Goal: Information Seeking & Learning: Learn about a topic

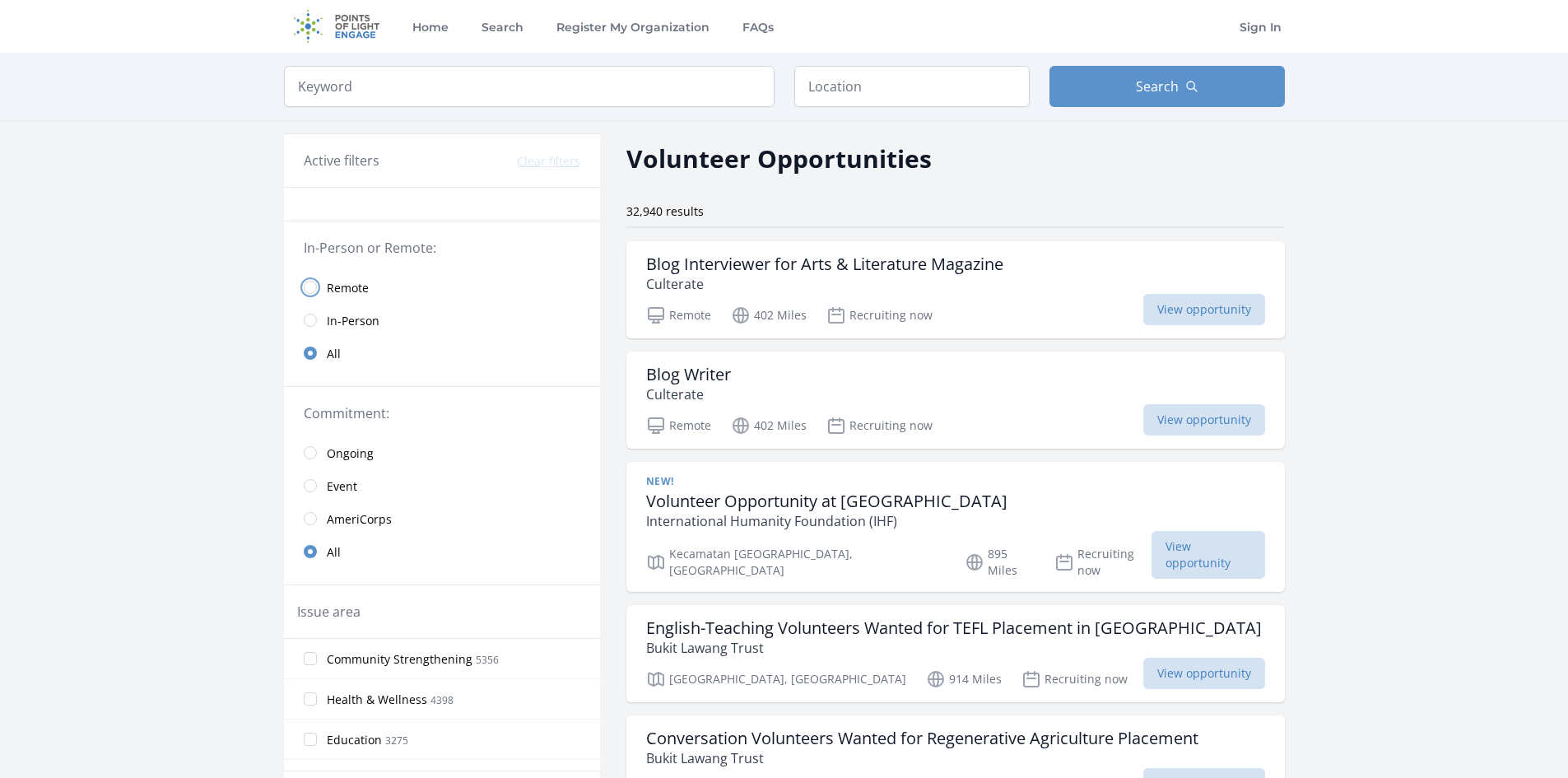
click at [310, 287] on input "radio" at bounding box center [311, 288] width 13 height 13
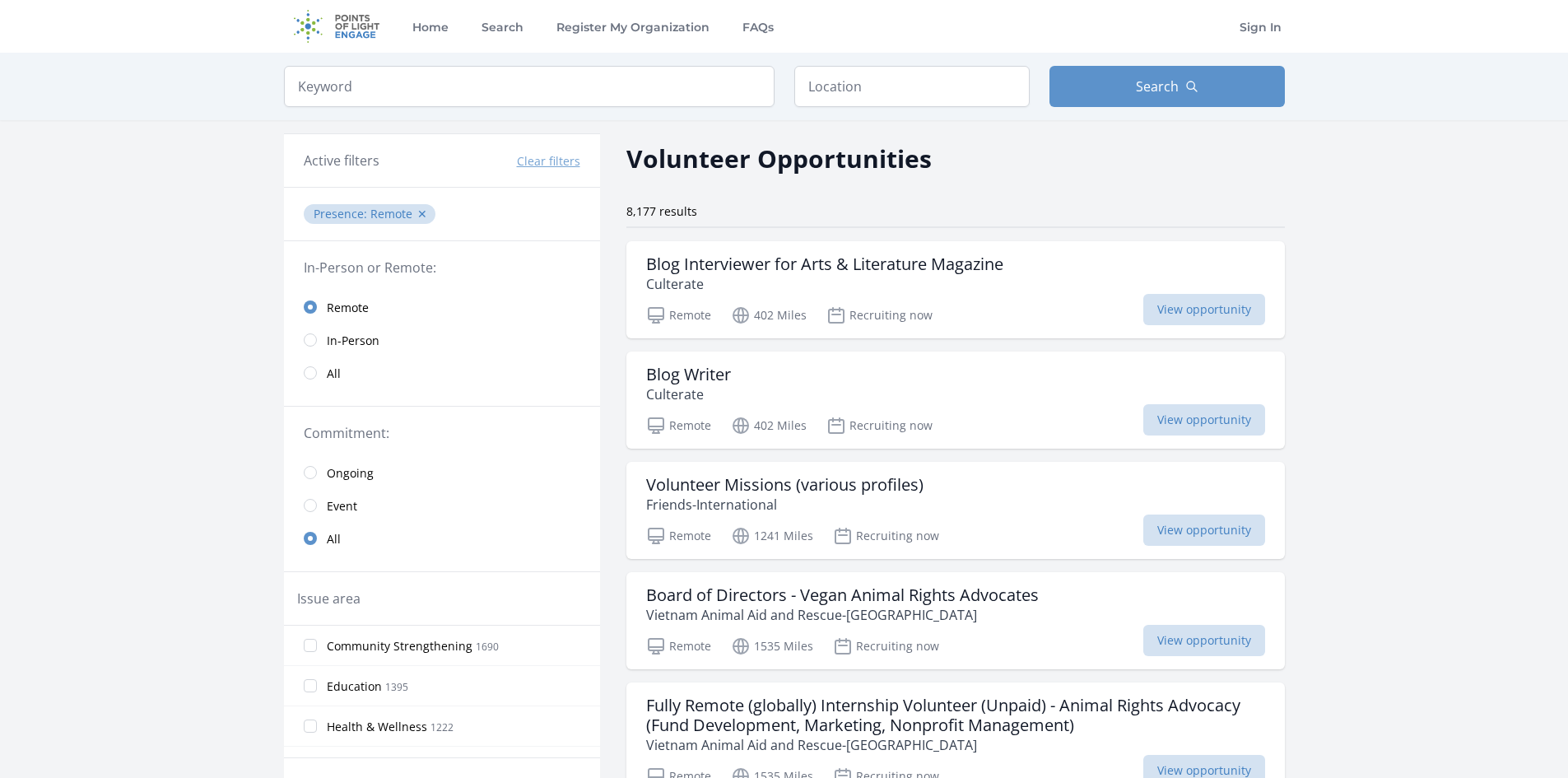
click at [316, 475] on link "Ongoing" at bounding box center [442, 472] width 316 height 33
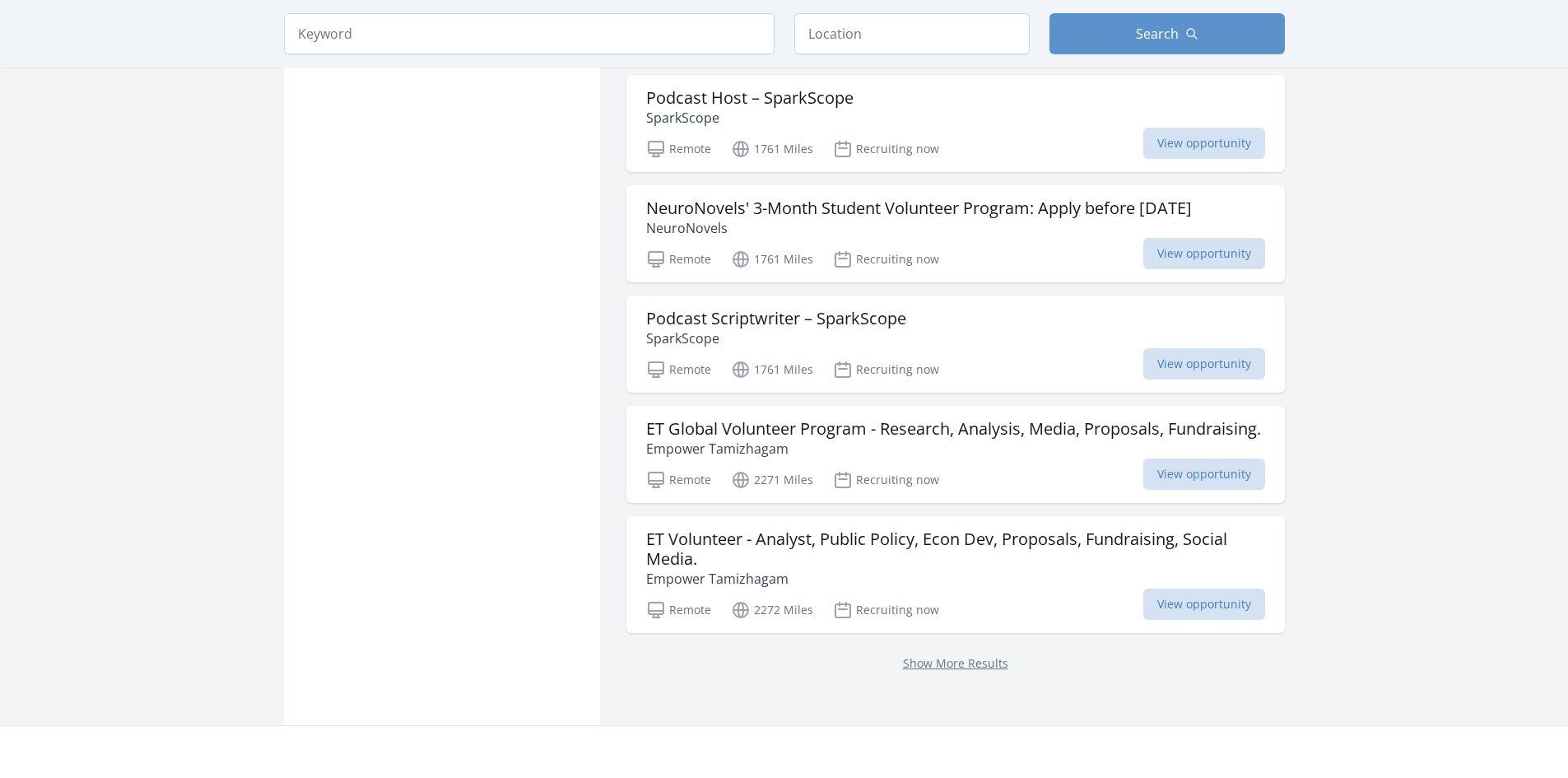
scroll to position [1893, 0]
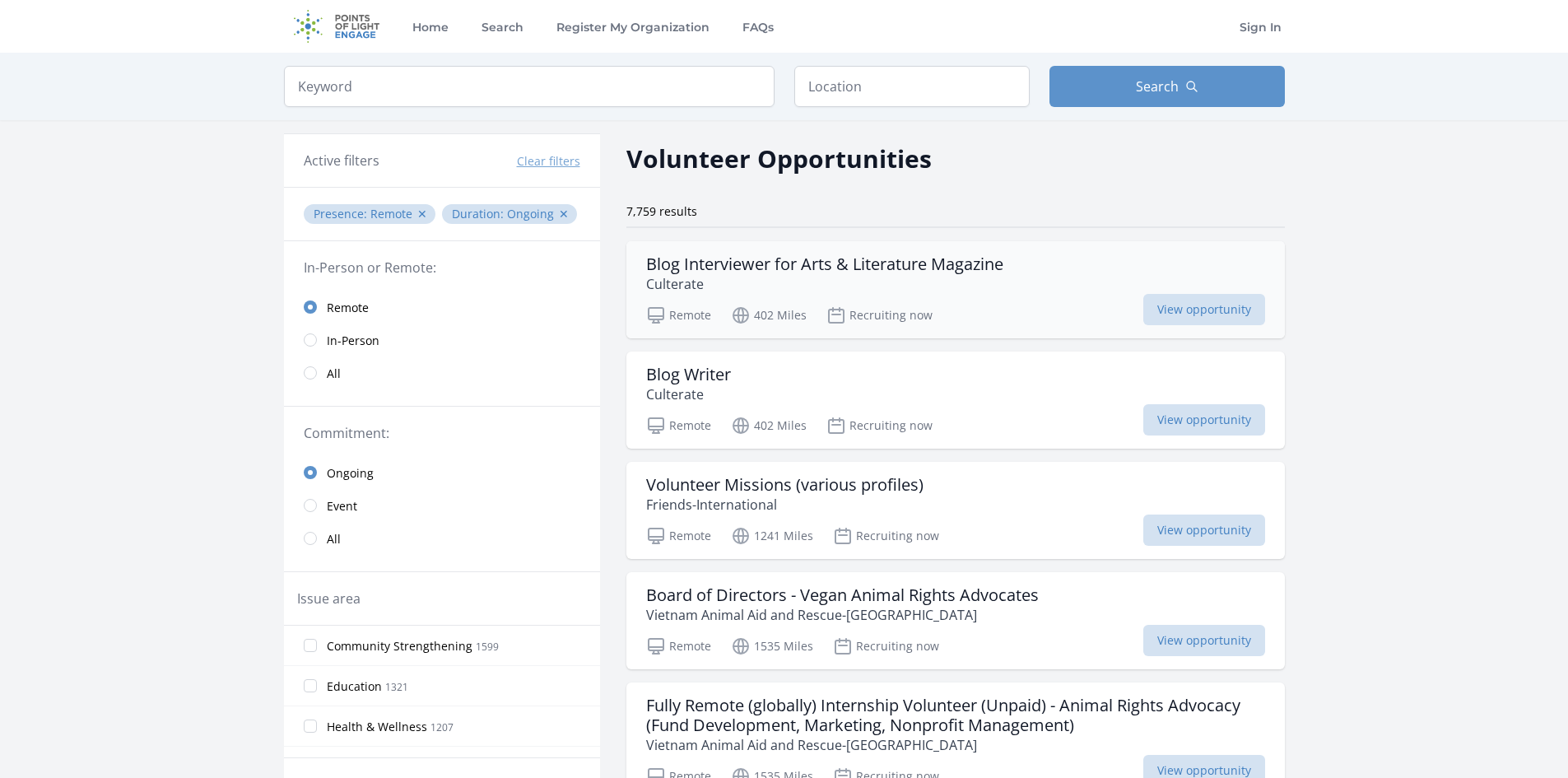
click at [933, 272] on h3 "Blog Interviewer for Arts & Literature Magazine" at bounding box center [824, 264] width 357 height 20
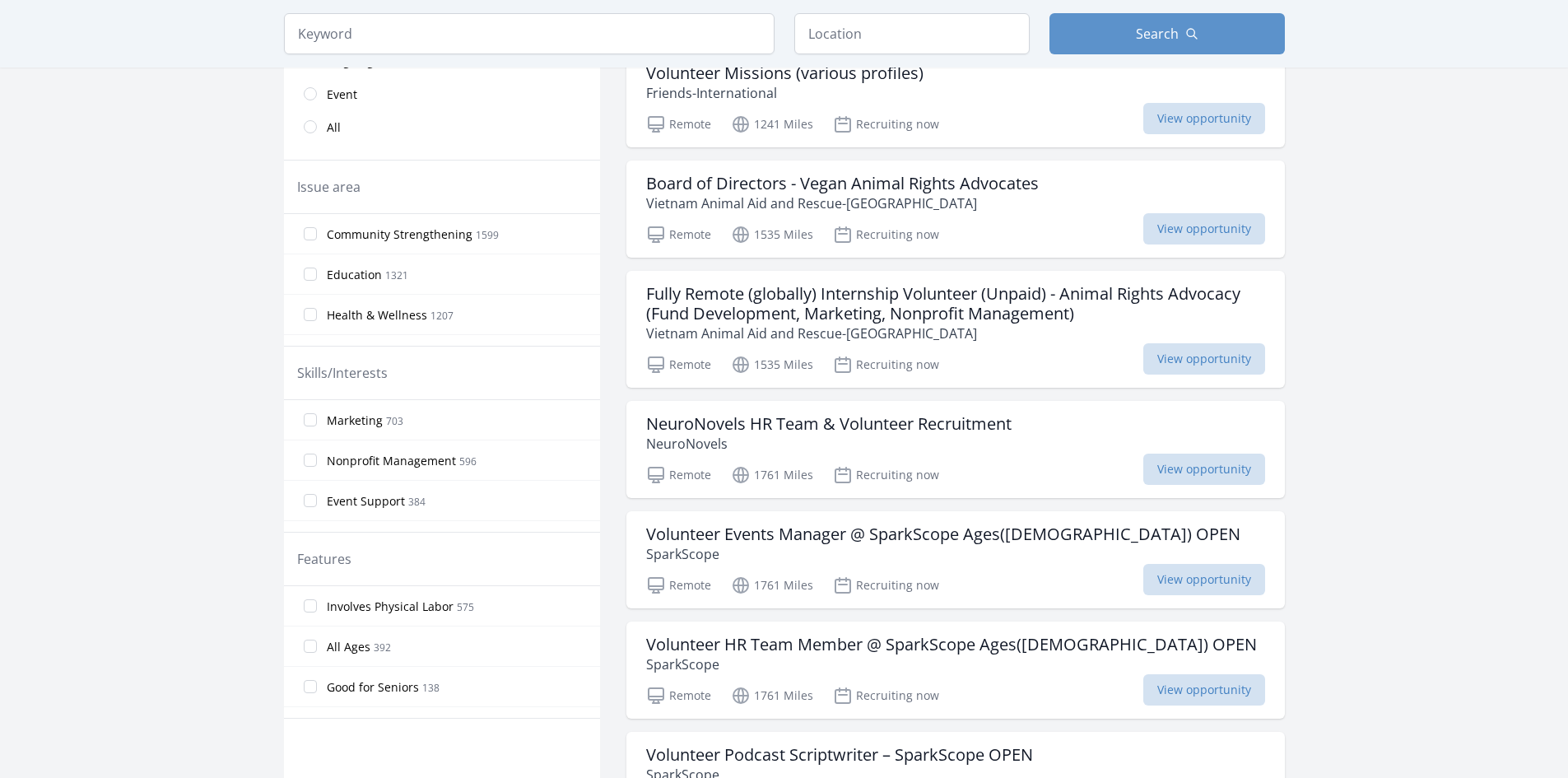
scroll to position [83, 0]
drag, startPoint x: 573, startPoint y: 531, endPoint x: 575, endPoint y: 556, distance: 25.1
click at [564, 556] on div "Features" at bounding box center [442, 559] width 290 height 20
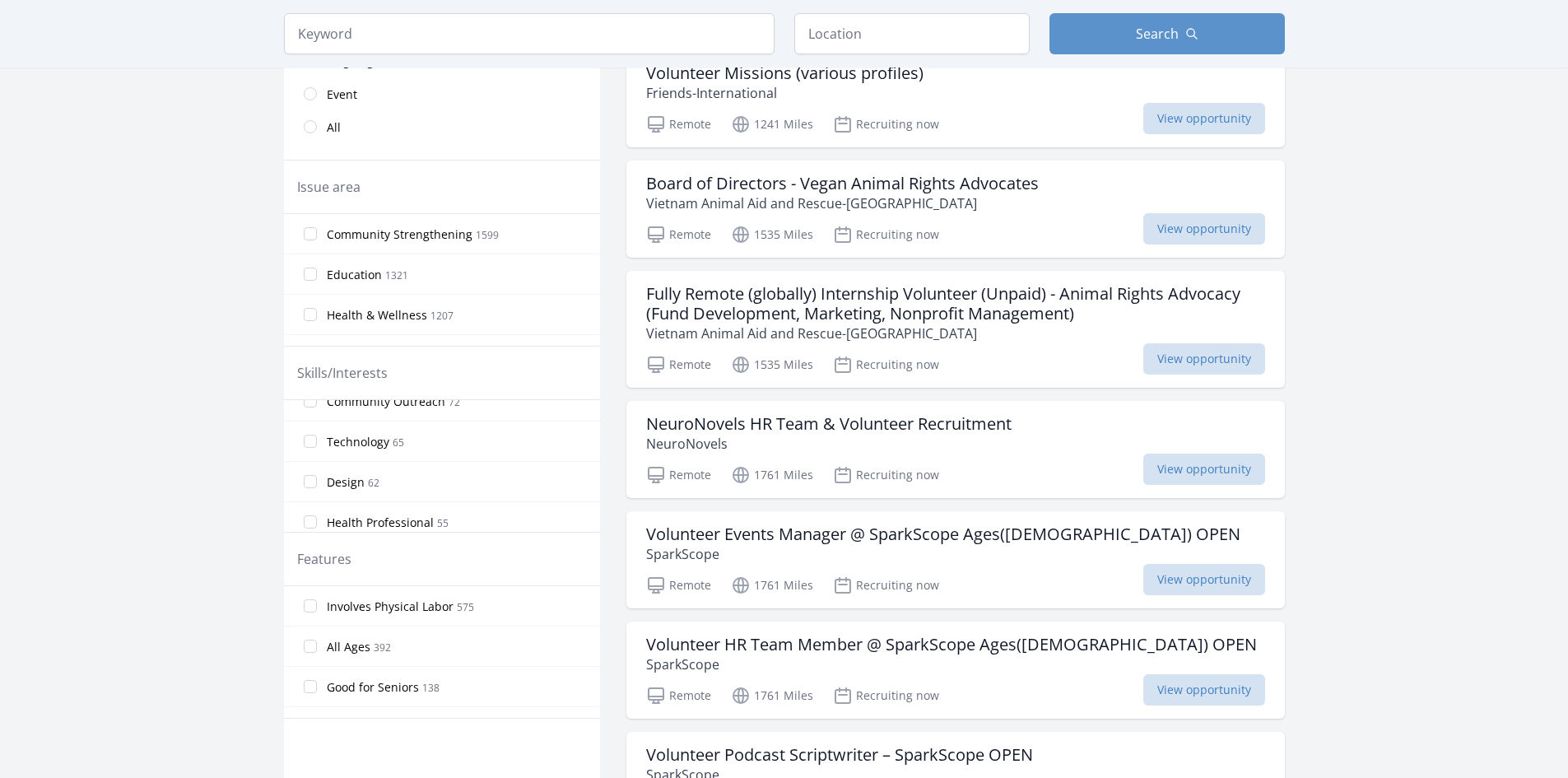
click at [475, 521] on label "Health Professional 55" at bounding box center [442, 521] width 316 height 33
click at [316, 521] on input "Health Professional 55" at bounding box center [311, 522] width 13 height 13
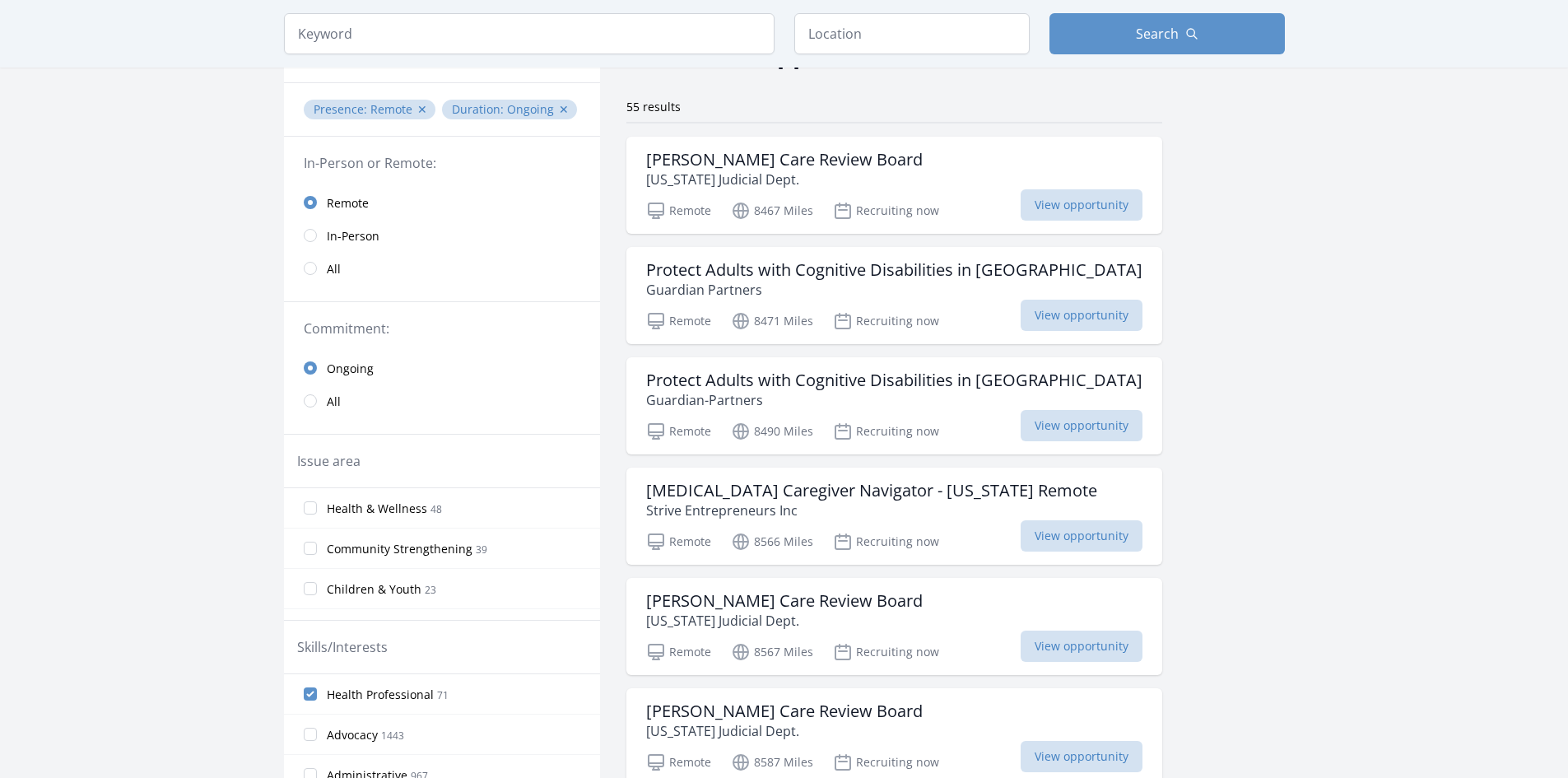
scroll to position [83, 0]
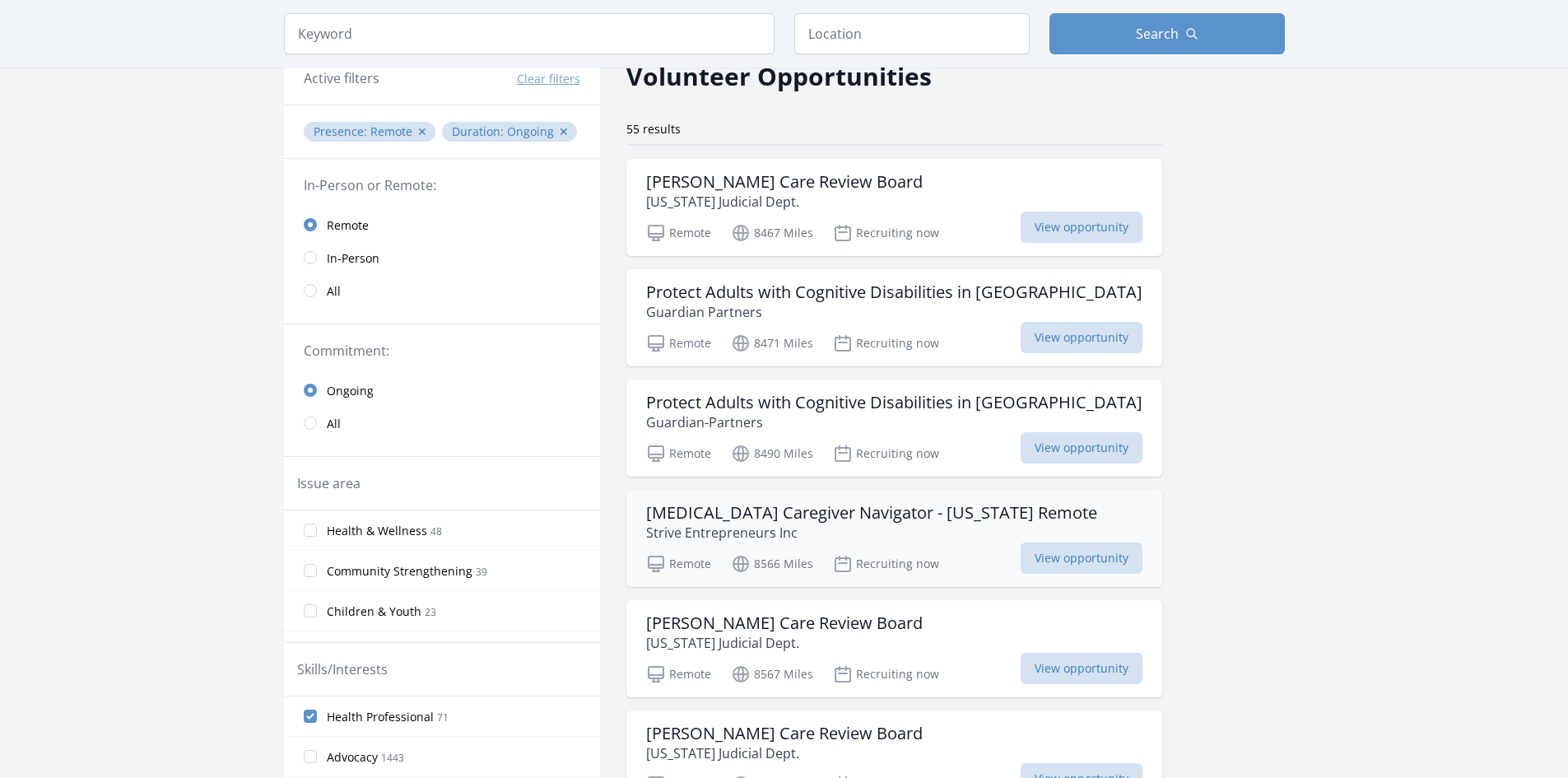
click at [834, 542] on div "Cancer Caregiver Navigator - Oregon Remote Strive Entrepreneurs Inc Remote 8566…" at bounding box center [894, 538] width 536 height 97
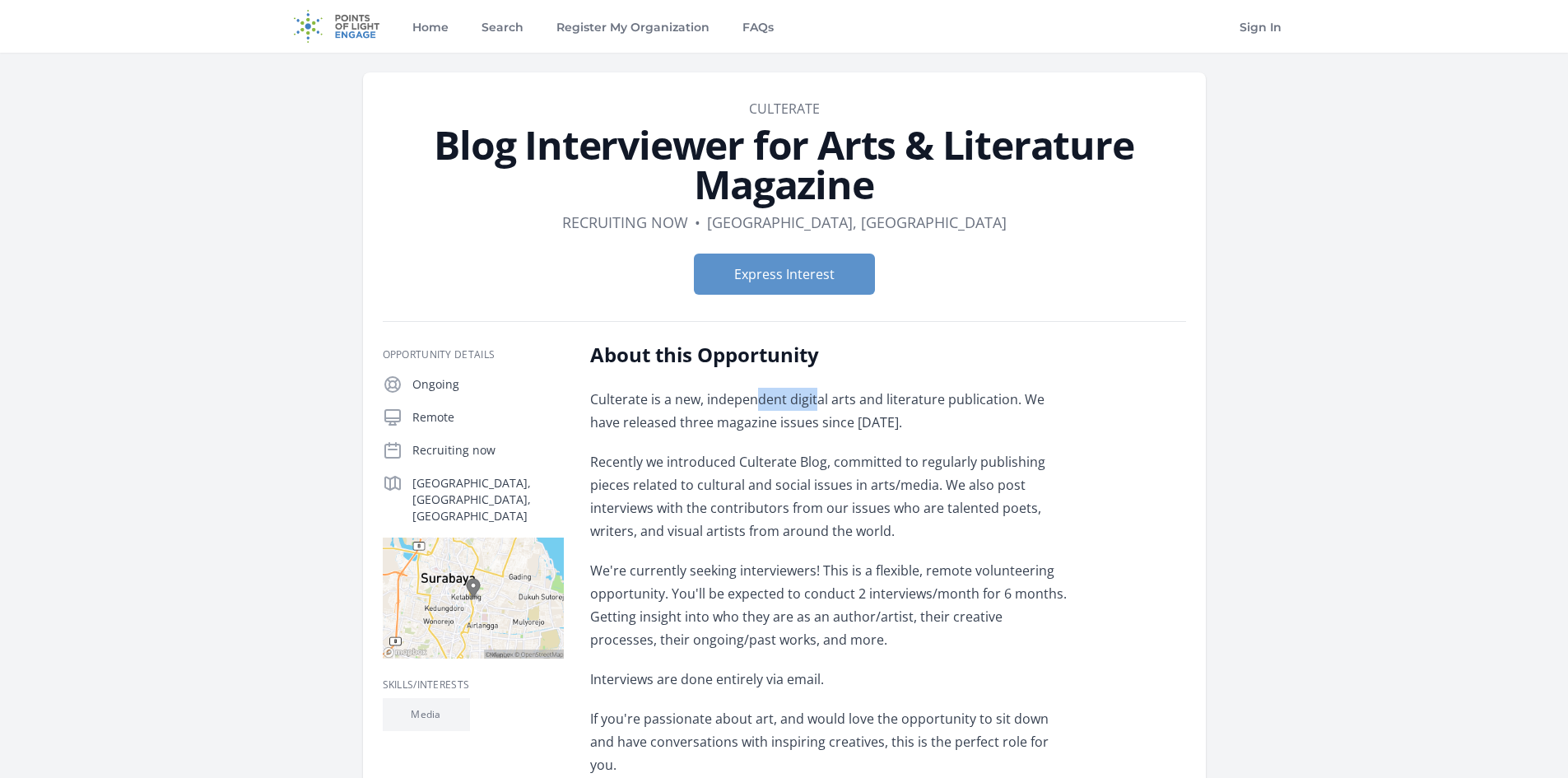
drag, startPoint x: 760, startPoint y: 399, endPoint x: 825, endPoint y: 399, distance: 65.0
click at [823, 399] on p "Culterate is a new, independent digital arts and literature publication. We hav…" at bounding box center [830, 411] width 482 height 46
click at [826, 399] on p "Culterate is a new, independent digital arts and literature publication. We hav…" at bounding box center [830, 411] width 482 height 46
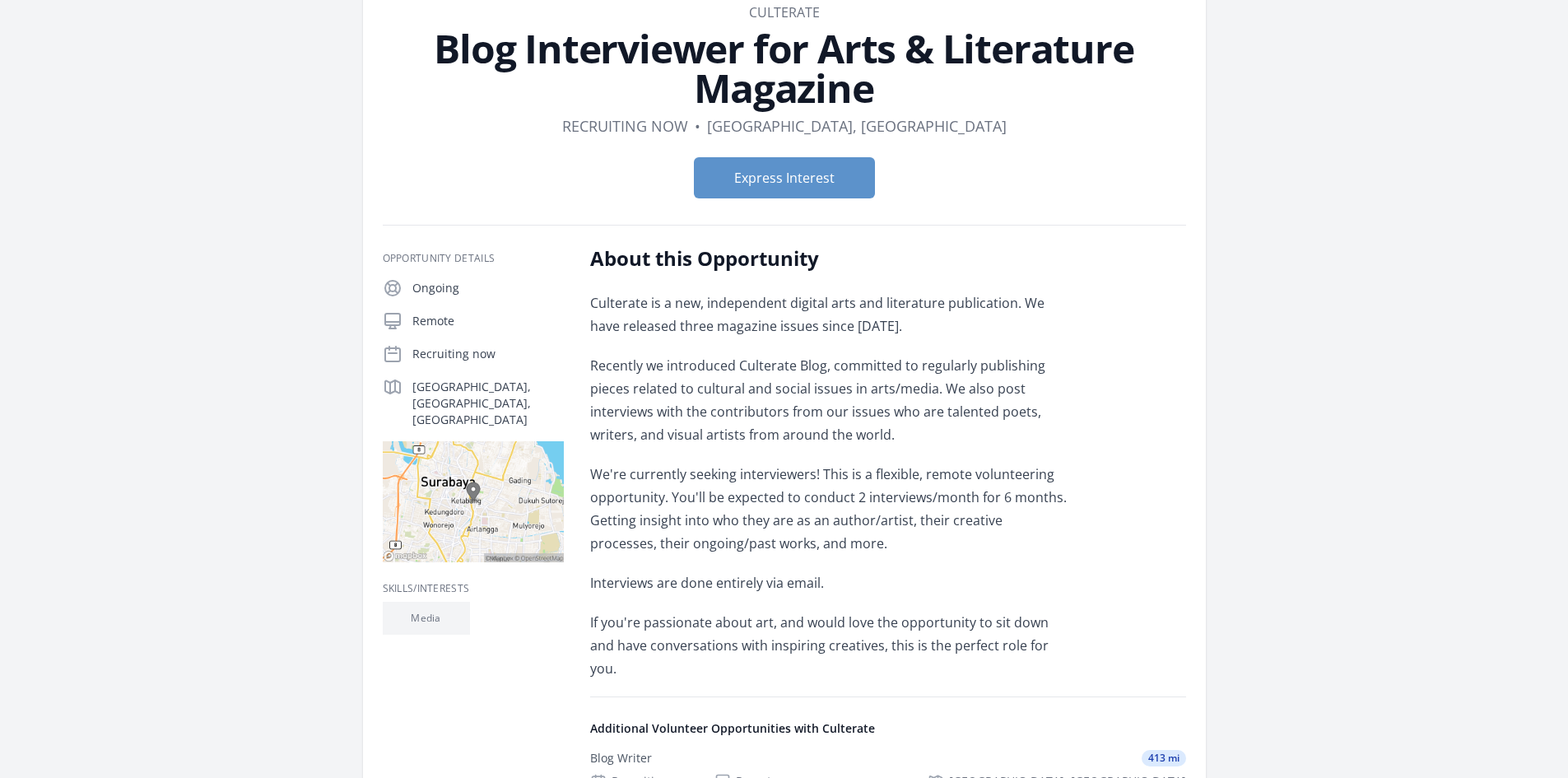
scroll to position [164, 0]
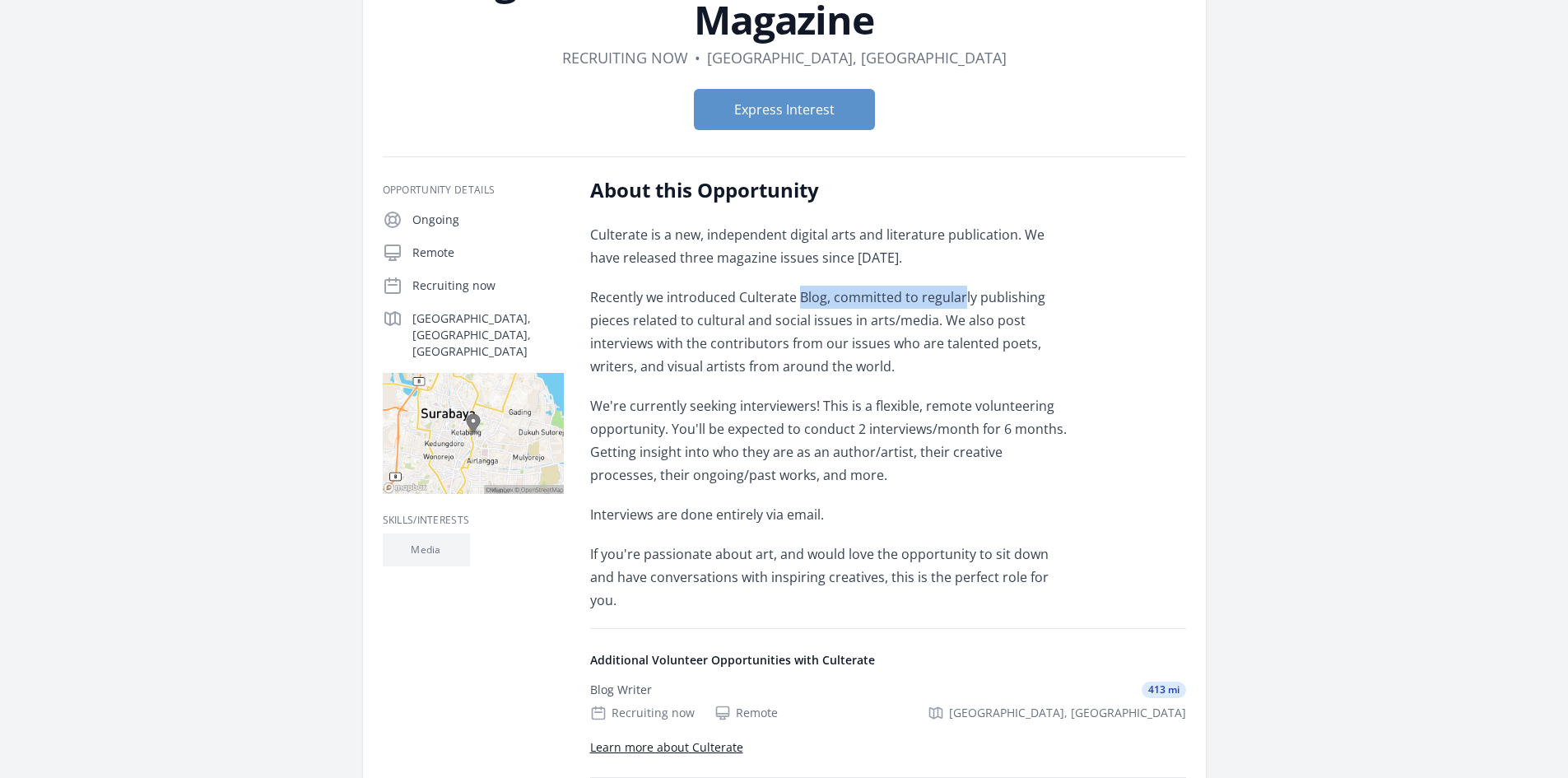
drag, startPoint x: 802, startPoint y: 299, endPoint x: 960, endPoint y: 299, distance: 158.0
click at [960, 299] on p "Recently we introduced Culterate Blog, committed to regularly publishing pieces…" at bounding box center [830, 332] width 482 height 92
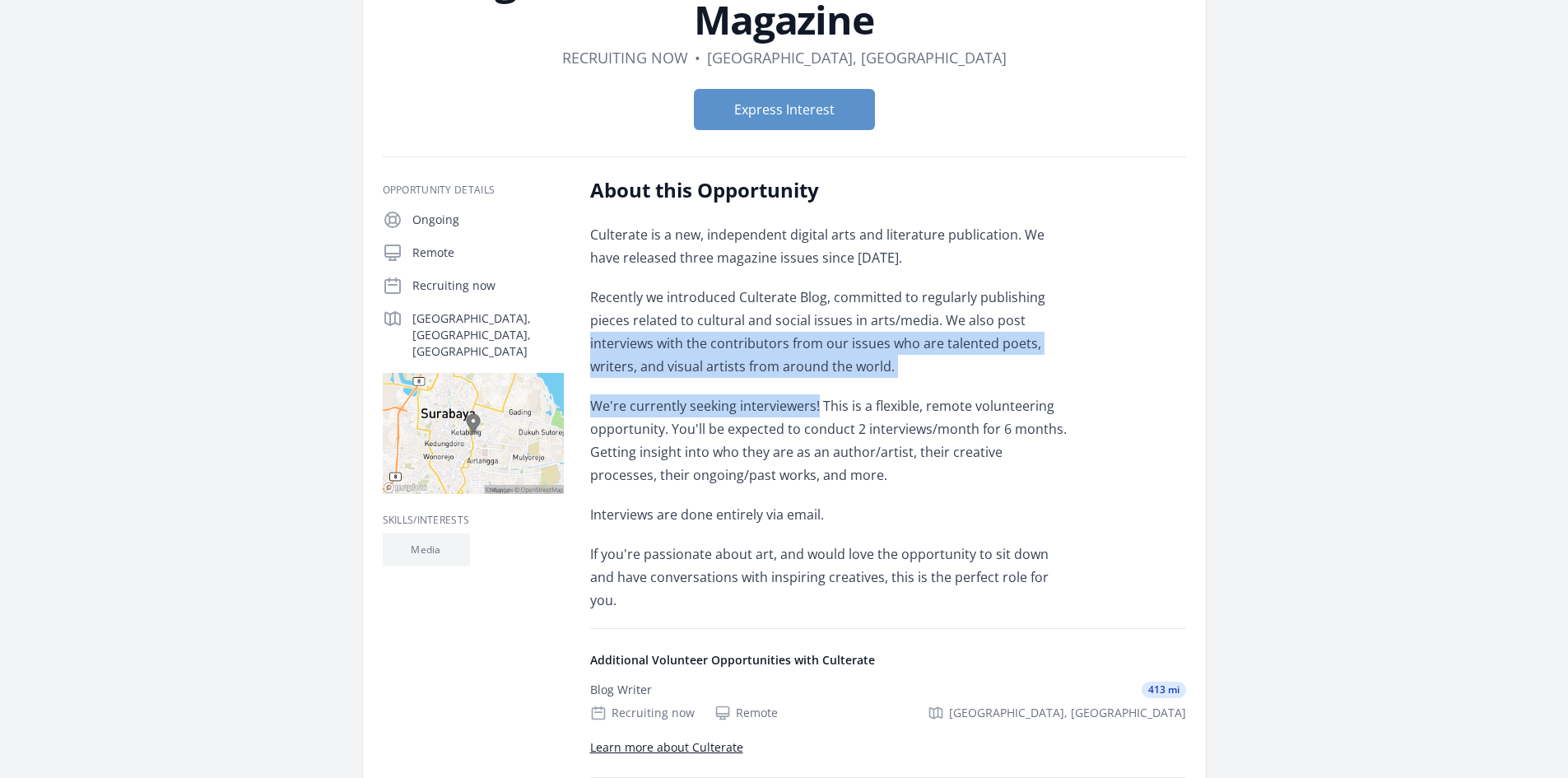
drag, startPoint x: 588, startPoint y: 341, endPoint x: 818, endPoint y: 379, distance: 233.1
click at [818, 379] on div "Opportunity Details Ongoing Remote Recruiting now [GEOGRAPHIC_DATA], [GEOGRAPHI…" at bounding box center [784, 495] width 803 height 637
click at [820, 379] on div "Culterate is a new, independent digital arts and literature publication. We hav…" at bounding box center [830, 417] width 482 height 389
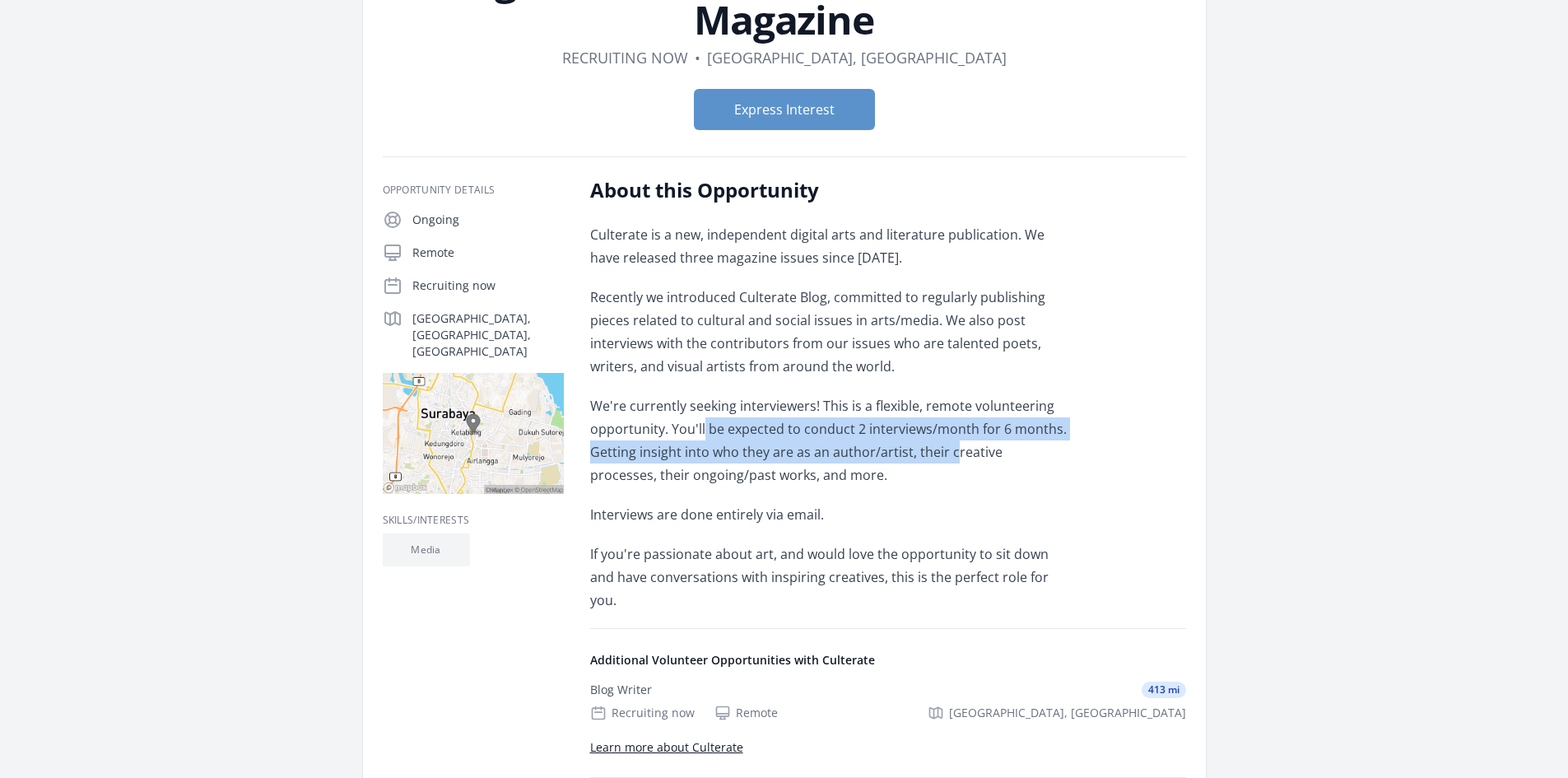
drag, startPoint x: 703, startPoint y: 437, endPoint x: 972, endPoint y: 460, distance: 270.0
click at [966, 460] on p "We're currently seeking interviewers! This is a flexible, remote volunteering o…" at bounding box center [830, 440] width 482 height 92
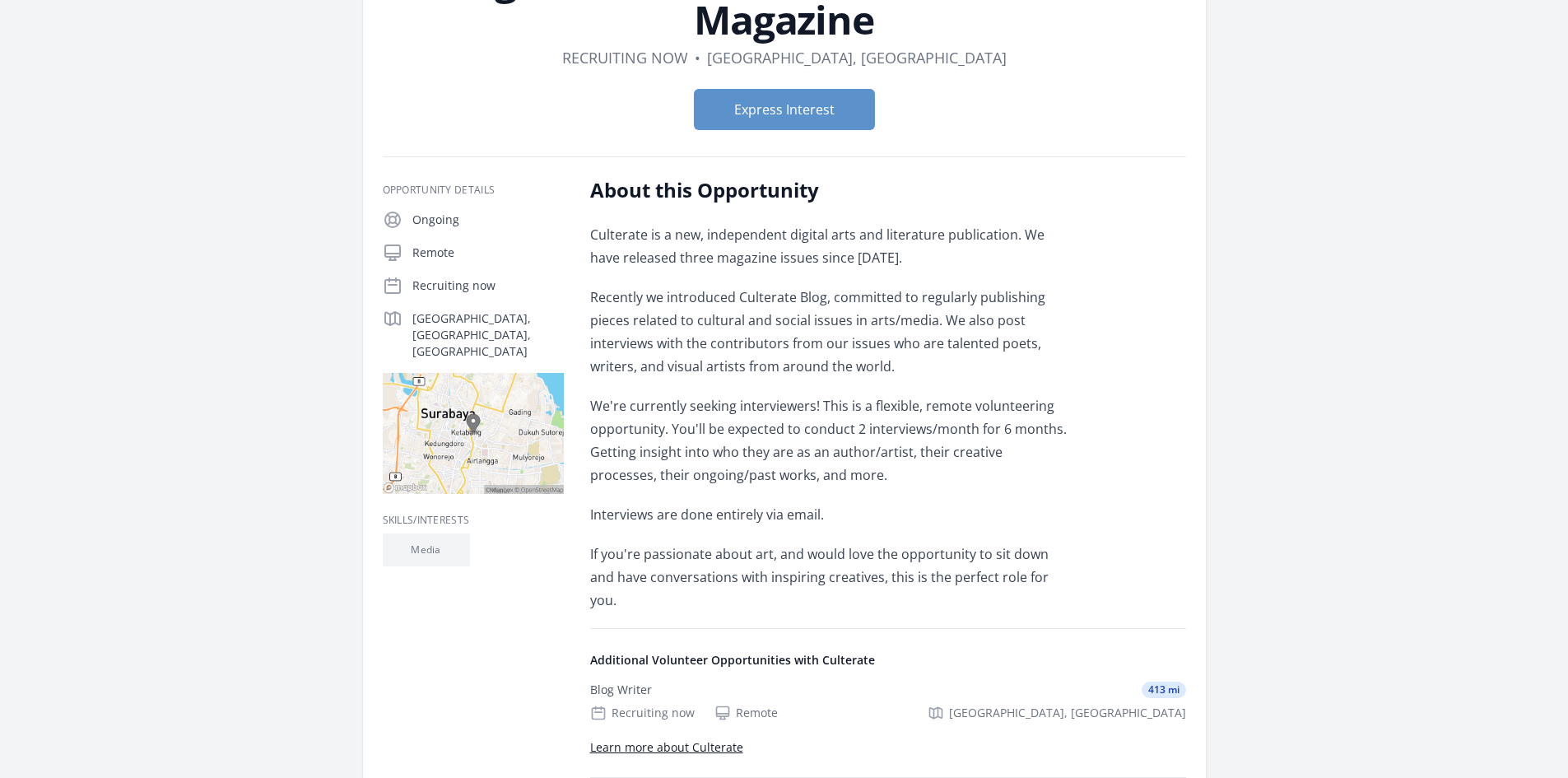
click at [972, 460] on p "We're currently seeking interviewers! This is a flexible, remote volunteering o…" at bounding box center [830, 440] width 482 height 92
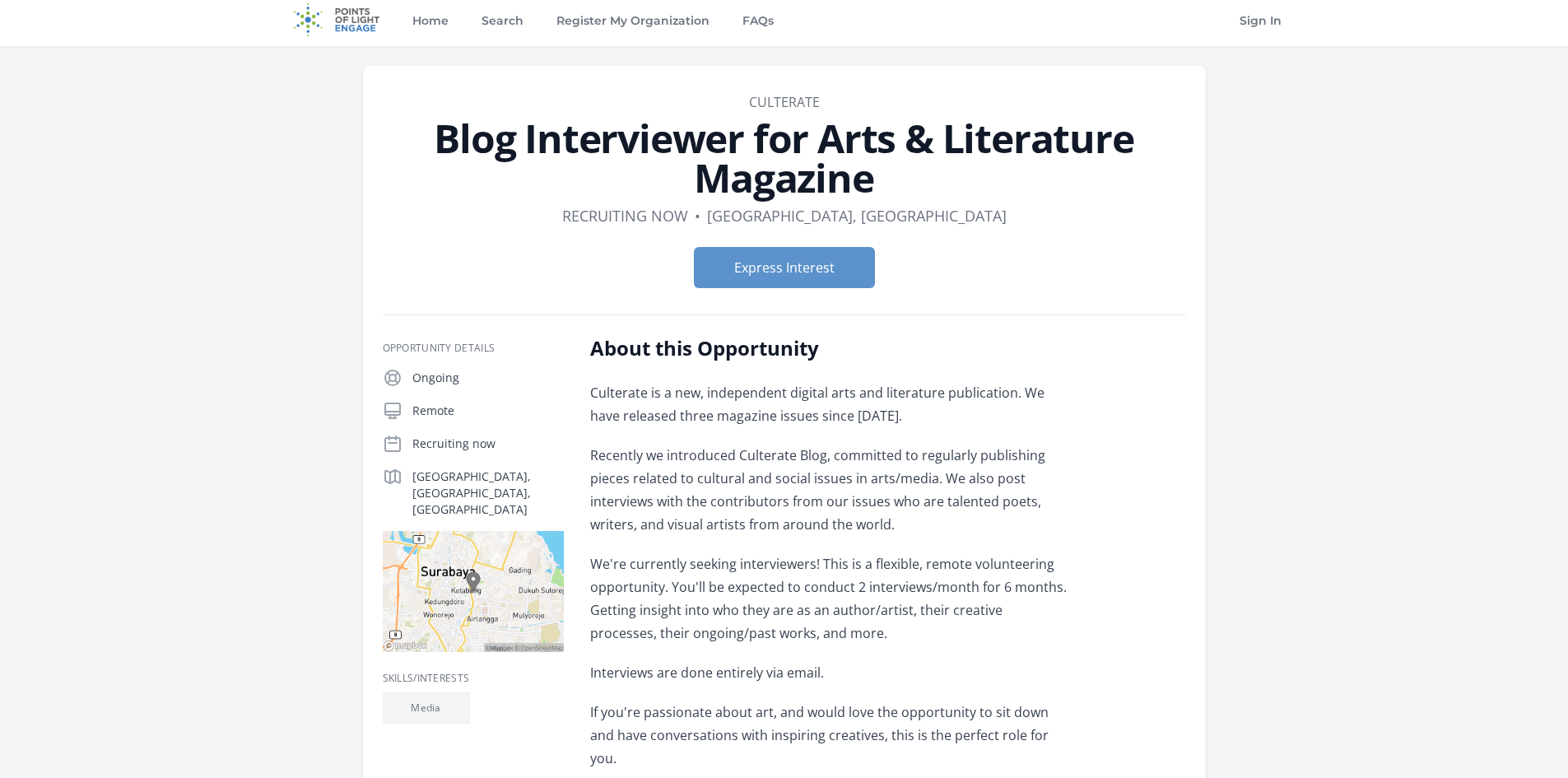
scroll to position [0, 0]
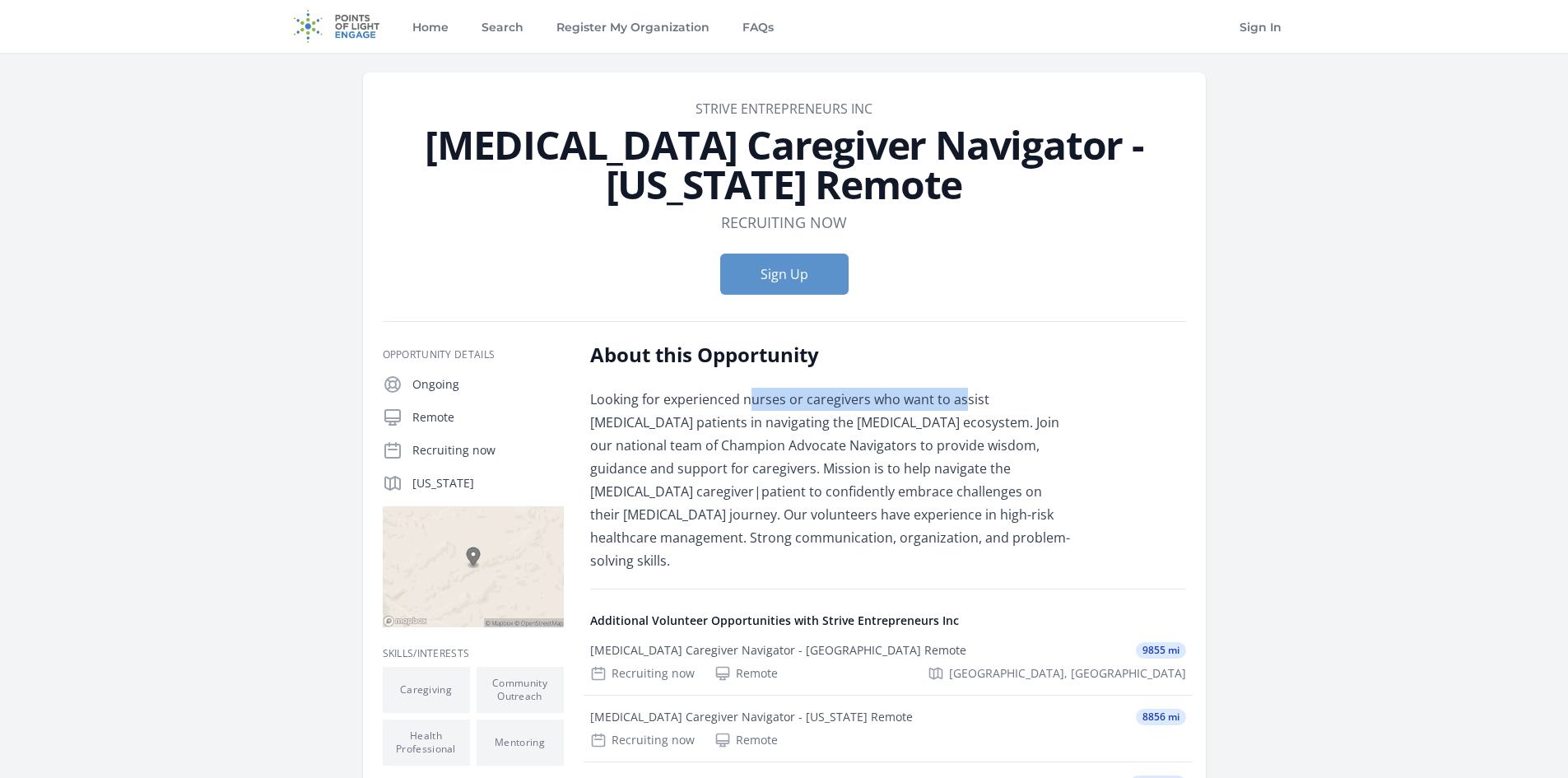
drag, startPoint x: 810, startPoint y: 397, endPoint x: 966, endPoint y: 407, distance: 156.3
click at [966, 407] on p "Looking for experienced nurses or caregivers who want to assist cancer patients…" at bounding box center [830, 480] width 482 height 185
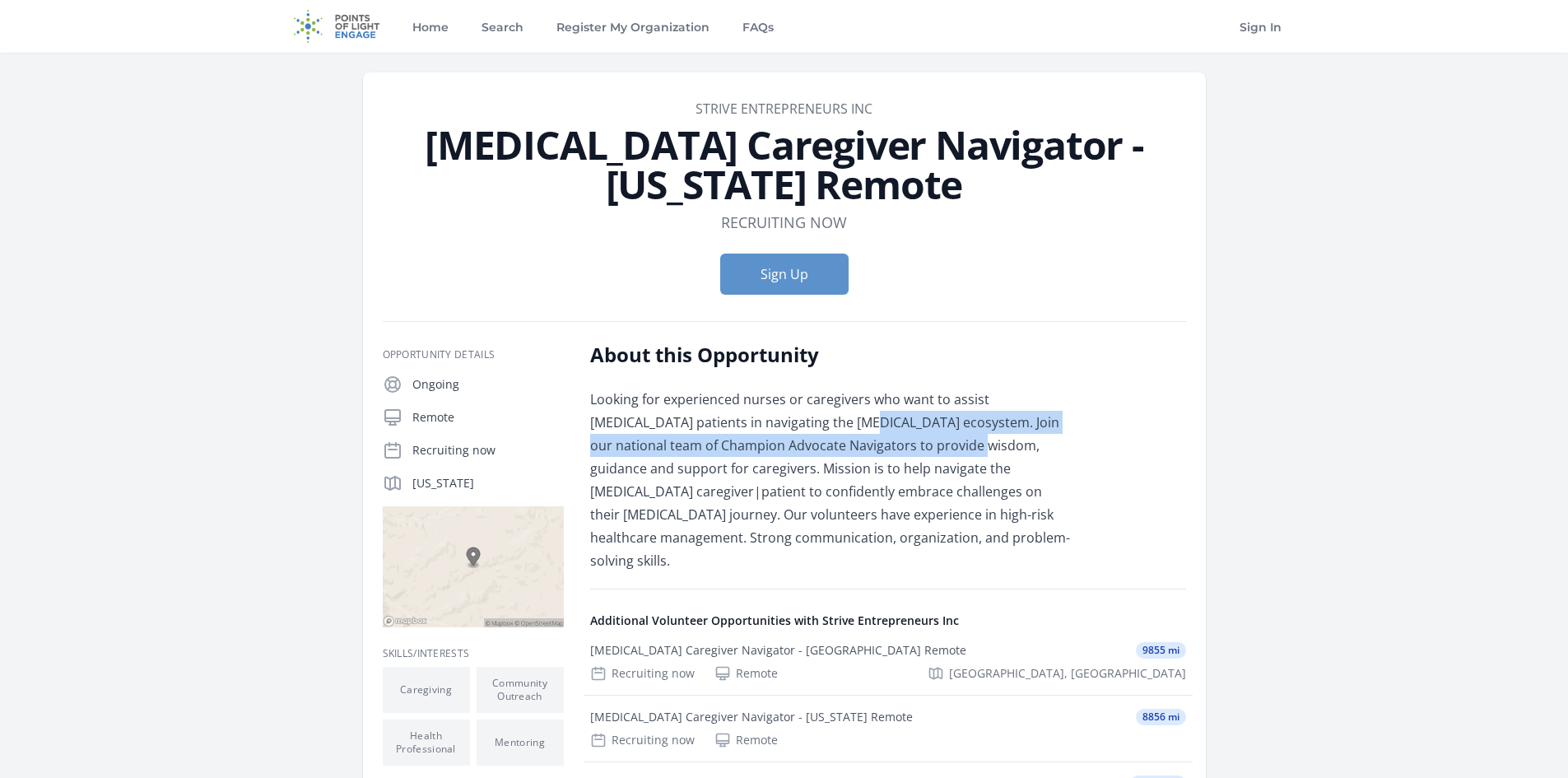
drag, startPoint x: 820, startPoint y: 419, endPoint x: 978, endPoint y: 444, distance: 160.0
click at [978, 444] on p "Looking for experienced nurses or caregivers who want to assist cancer patients…" at bounding box center [830, 480] width 482 height 185
click at [981, 445] on p "Looking for experienced nurses or caregivers who want to assist cancer patients…" at bounding box center [830, 480] width 482 height 185
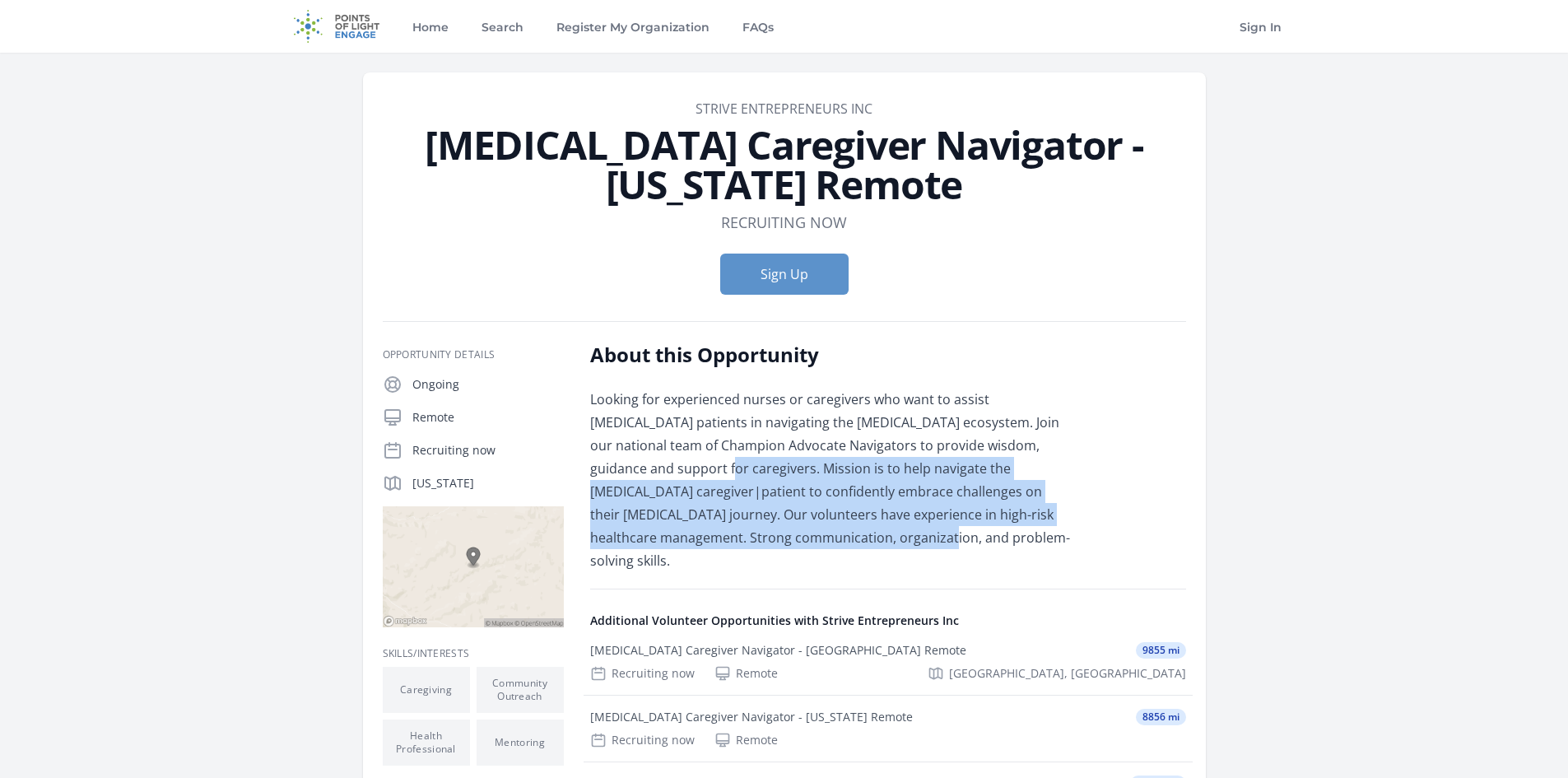
drag, startPoint x: 665, startPoint y: 463, endPoint x: 889, endPoint y: 546, distance: 238.9
click at [888, 546] on p "Looking for experienced nurses or caregivers who want to assist cancer patients…" at bounding box center [830, 480] width 482 height 185
click at [889, 546] on p "Looking for experienced nurses or caregivers who want to assist cancer patients…" at bounding box center [830, 480] width 482 height 185
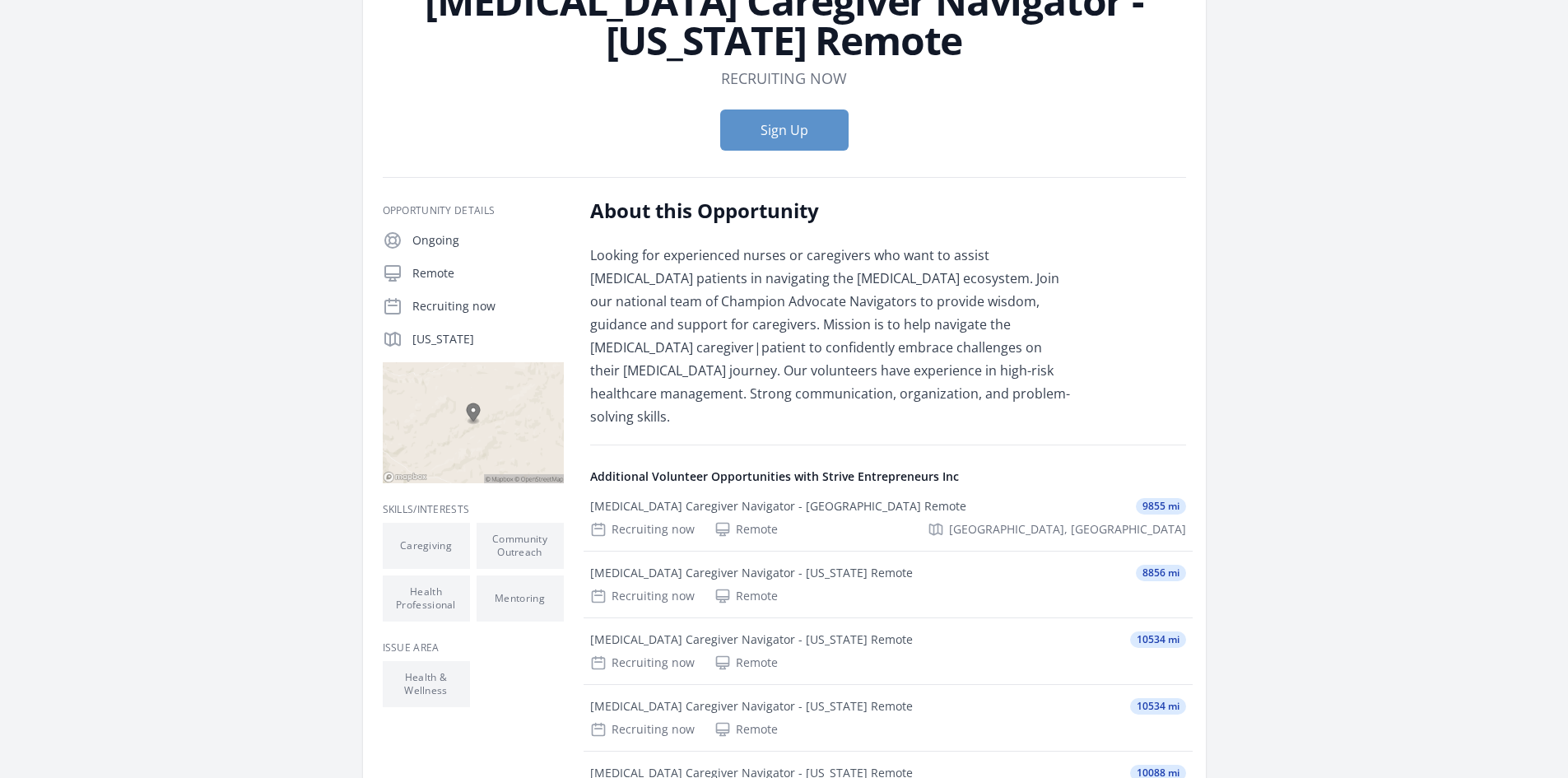
scroll to position [247, 0]
